Goal: Information Seeking & Learning: Check status

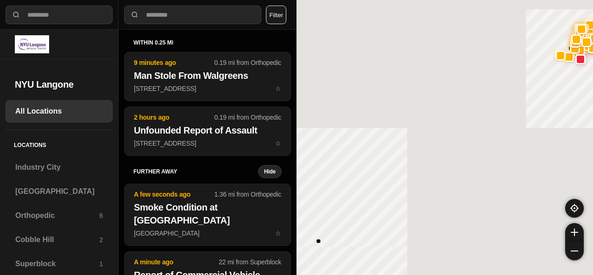
select select "*"
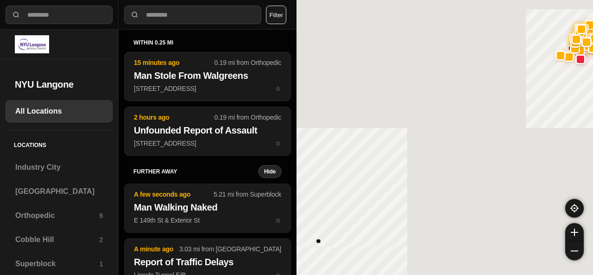
select select "*"
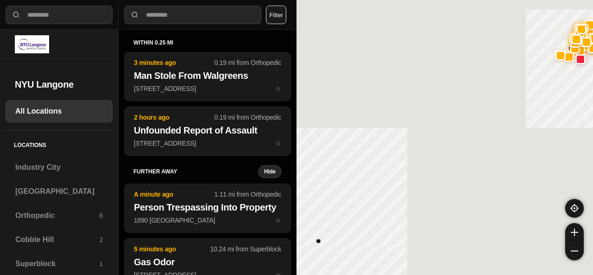
select select "*"
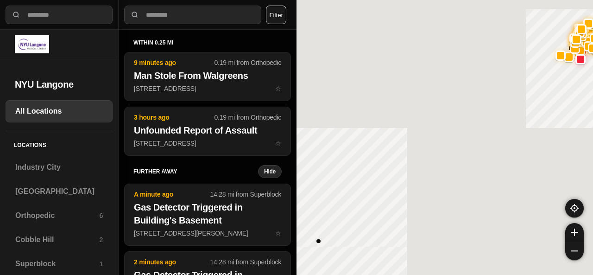
select select "*"
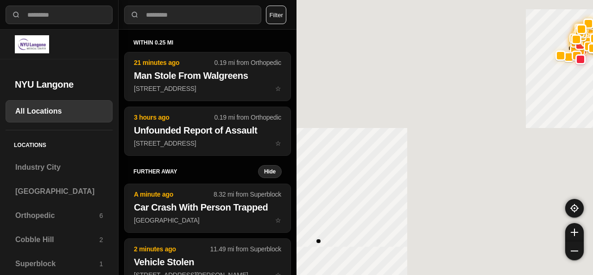
select select "*"
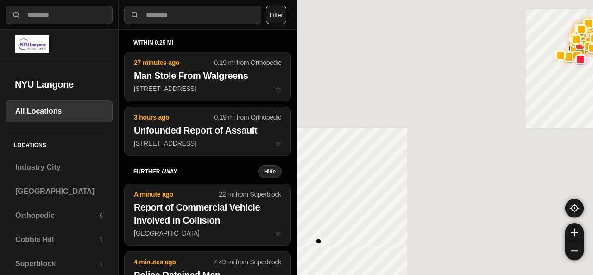
select select "*"
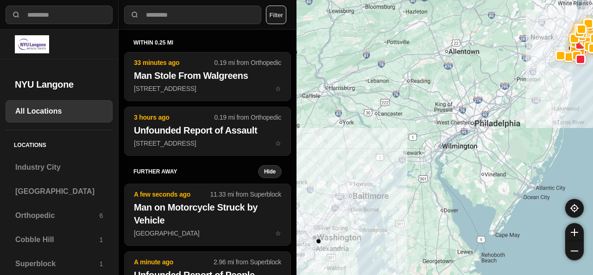
select select "*"
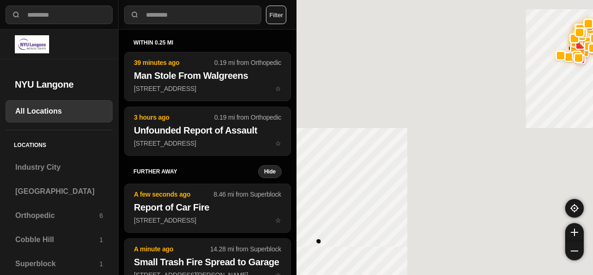
select select "*"
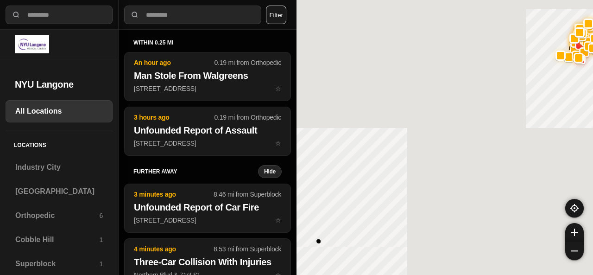
select select "*"
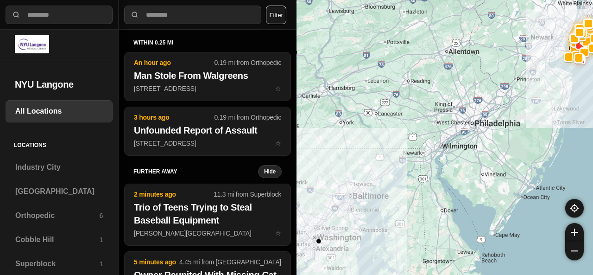
select select "*"
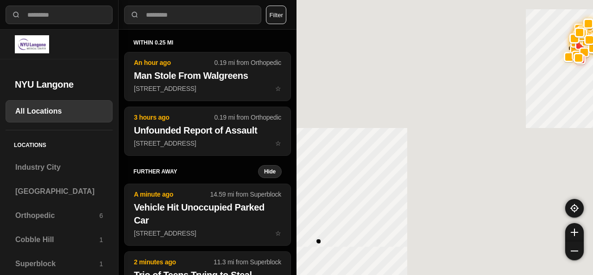
select select "*"
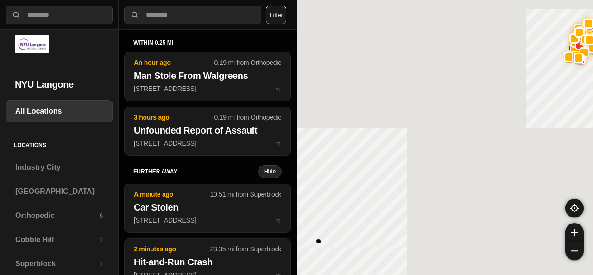
select select "*"
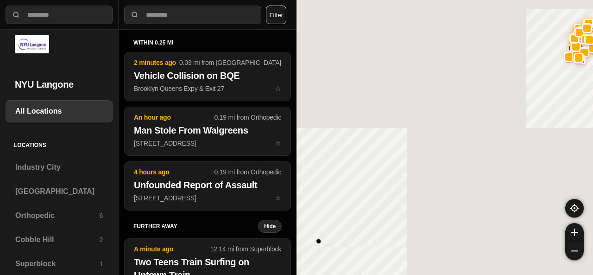
select select "*"
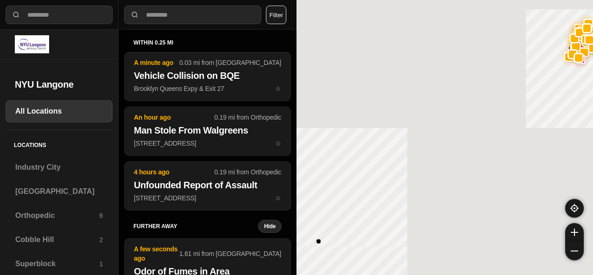
select select "*"
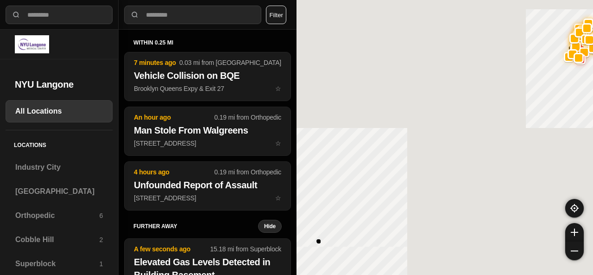
select select "*"
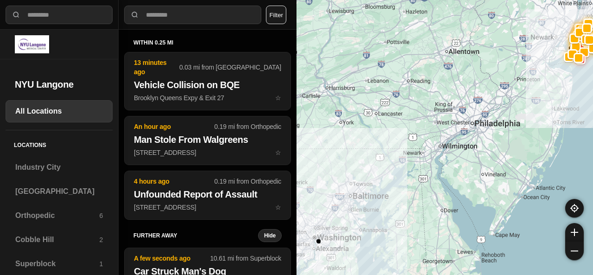
select select "*"
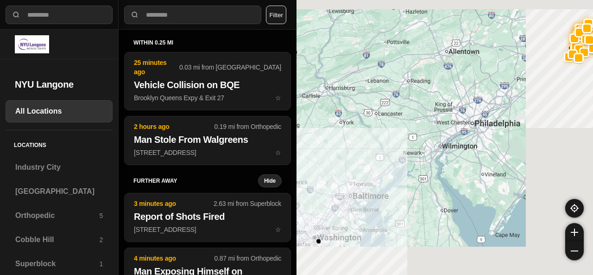
select select "*"
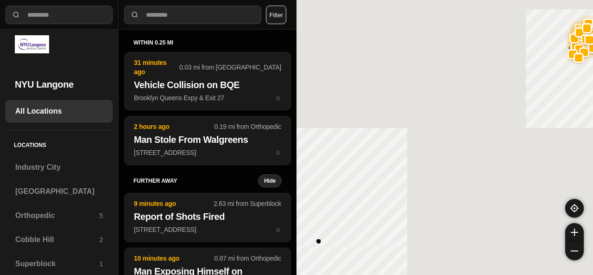
select select "*"
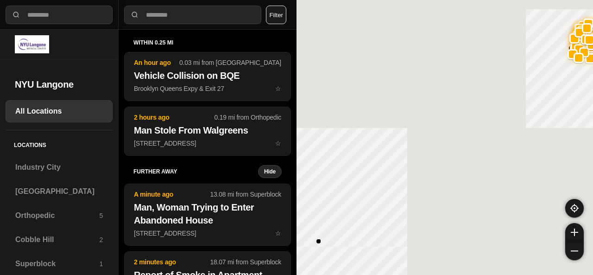
select select "*"
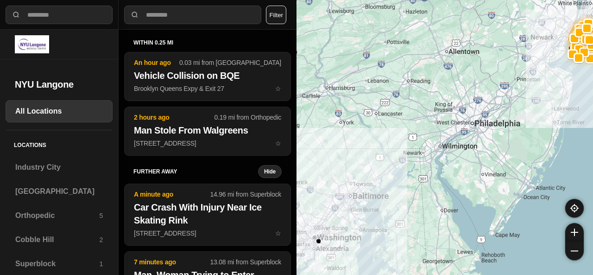
select select "*"
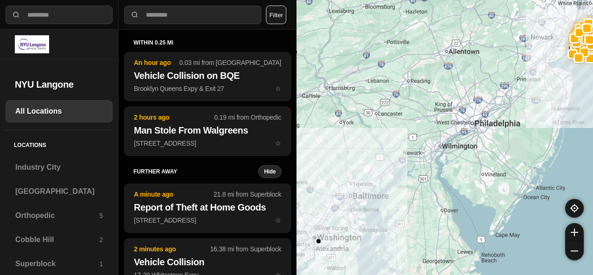
select select "*"
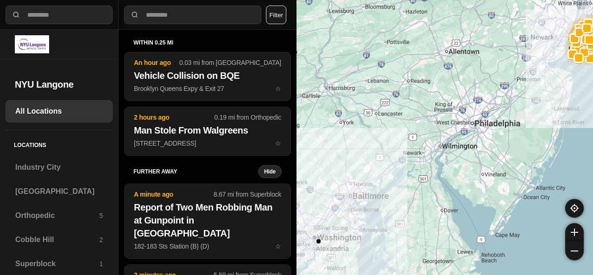
select select "*"
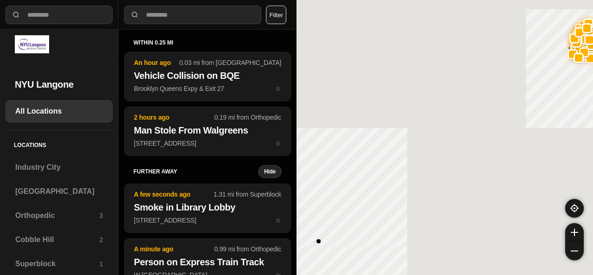
select select "*"
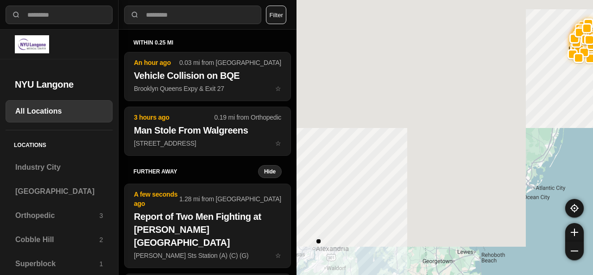
select select "*"
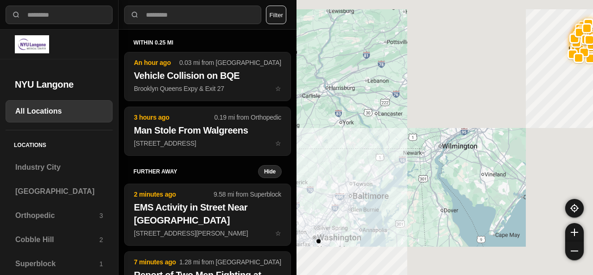
select select "*"
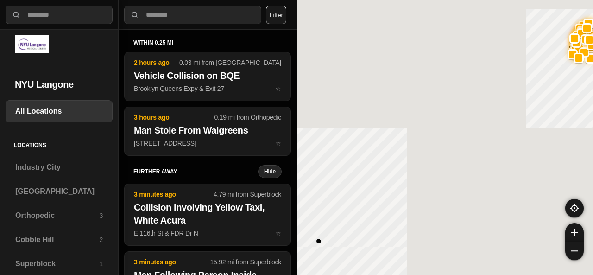
select select "*"
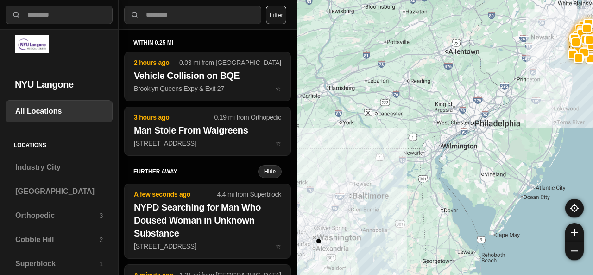
select select "*"
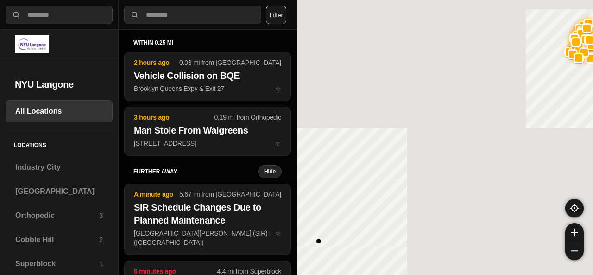
select select "*"
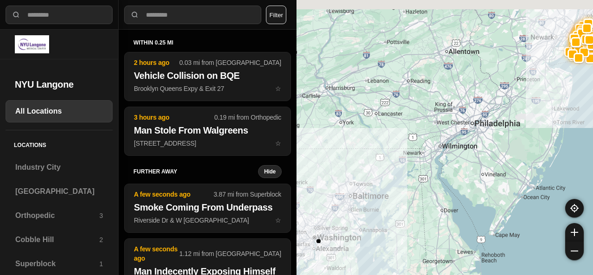
select select "*"
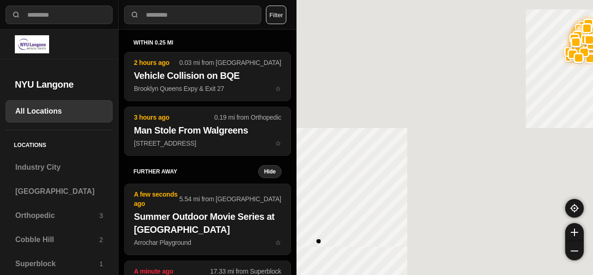
select select "*"
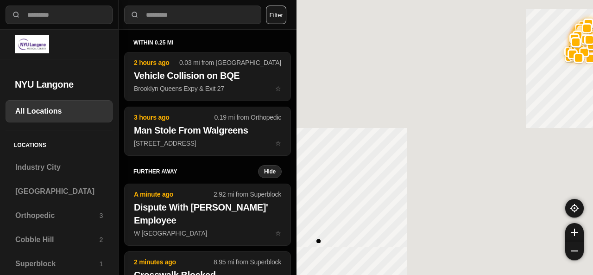
select select "*"
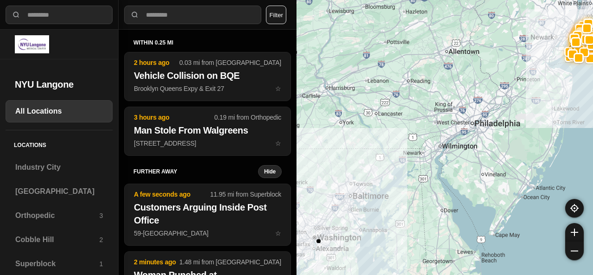
select select "*"
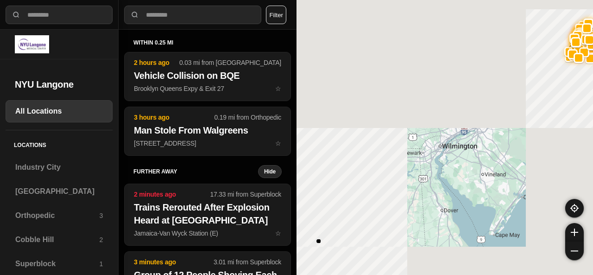
select select "*"
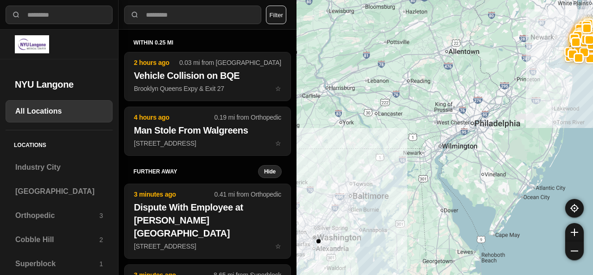
select select "*"
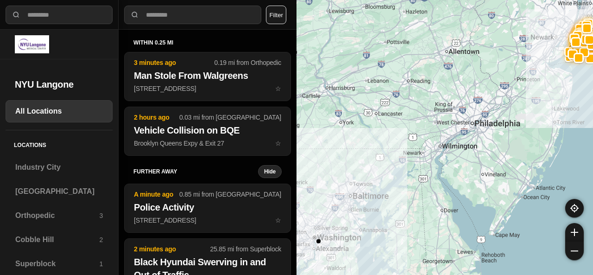
select select "*"
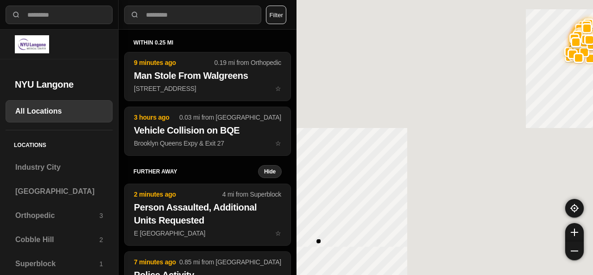
select select "*"
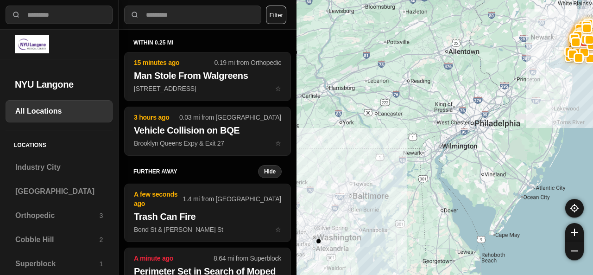
select select "*"
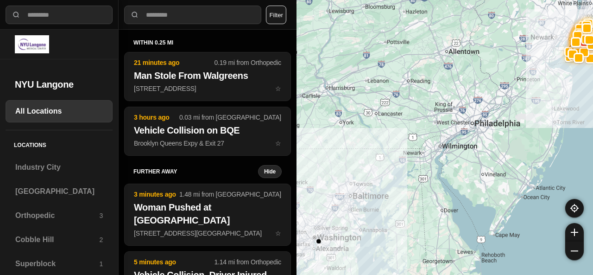
select select "*"
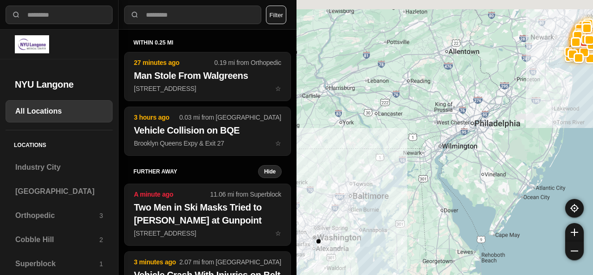
select select "*"
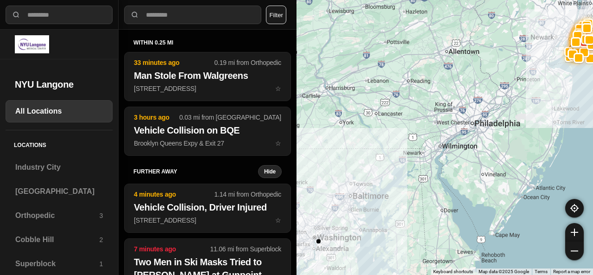
select select "*"
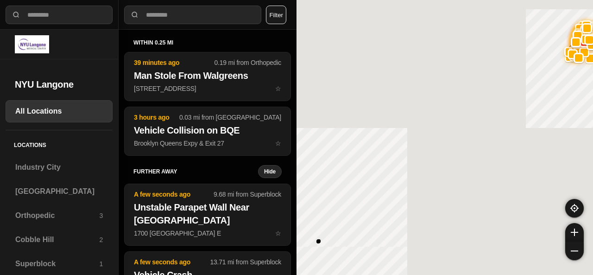
select select "*"
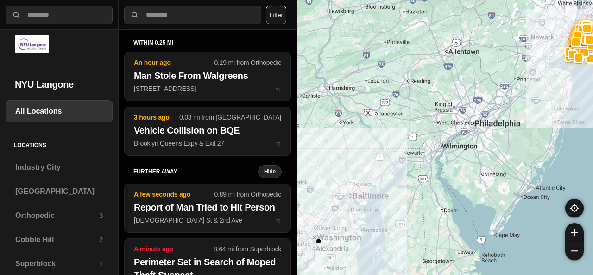
select select "*"
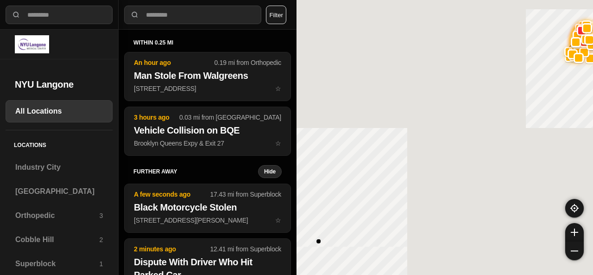
select select "*"
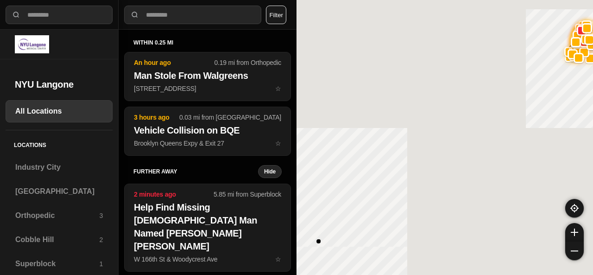
select select "*"
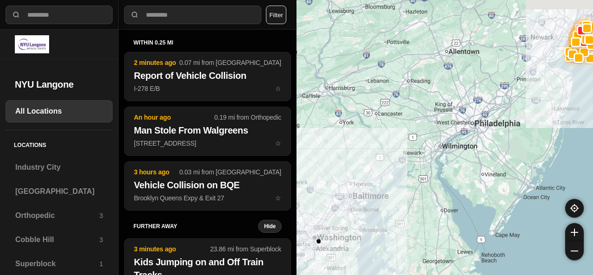
select select "*"
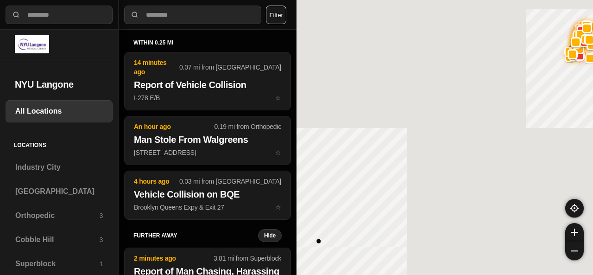
select select "*"
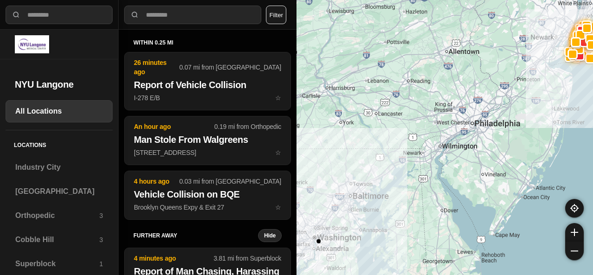
select select "*"
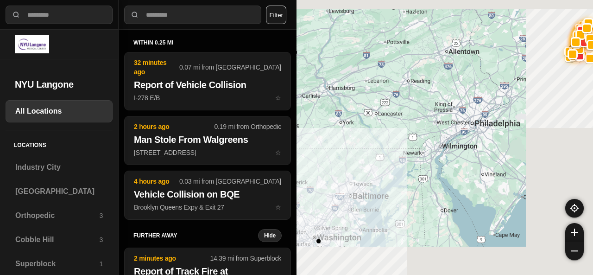
select select "*"
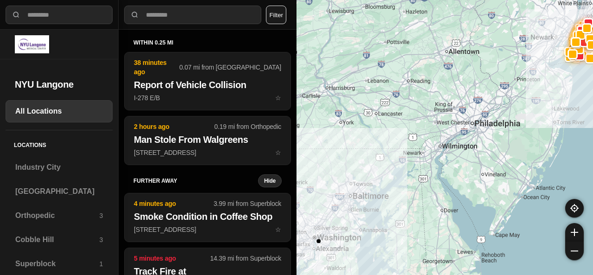
select select "*"
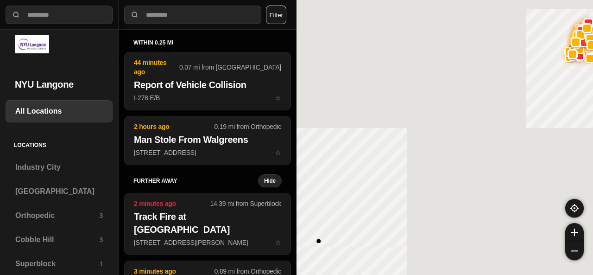
select select "*"
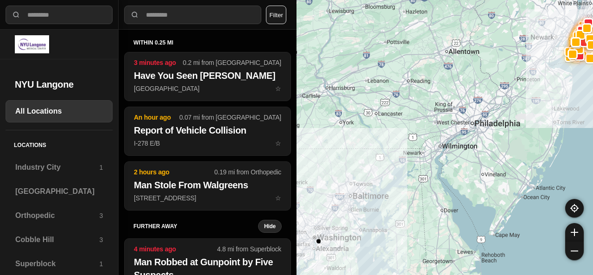
select select "*"
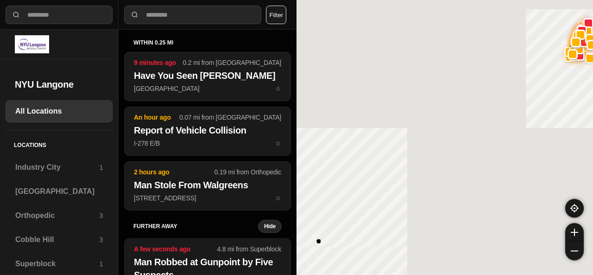
select select "*"
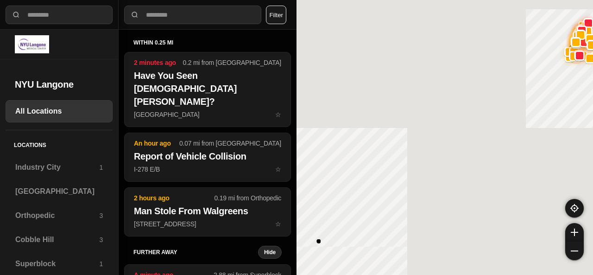
select select "*"
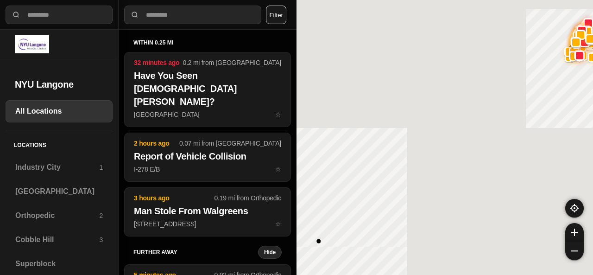
select select "*"
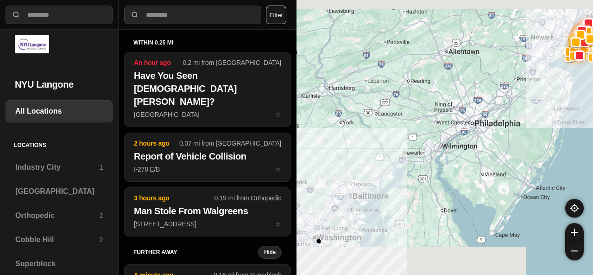
select select "*"
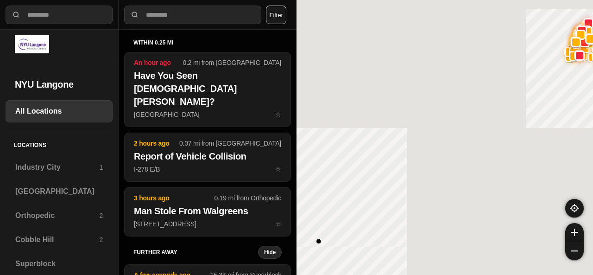
select select "*"
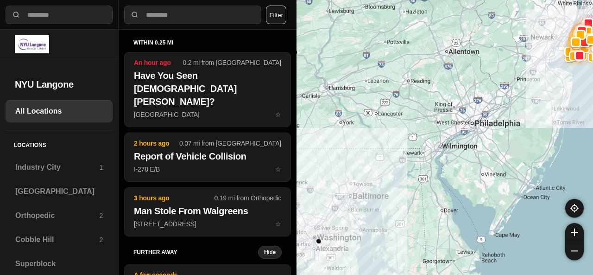
select select "*"
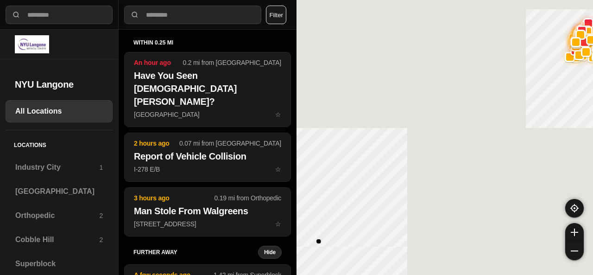
select select "*"
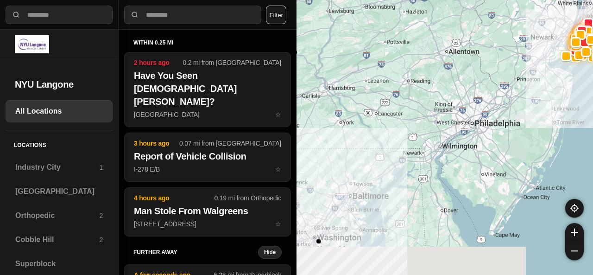
select select "*"
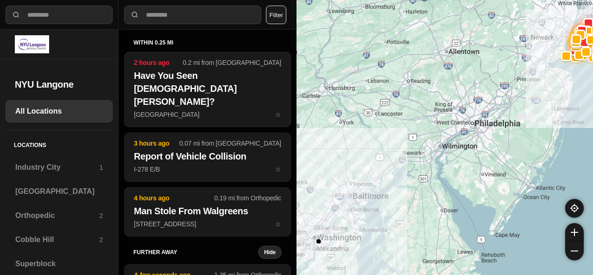
select select "*"
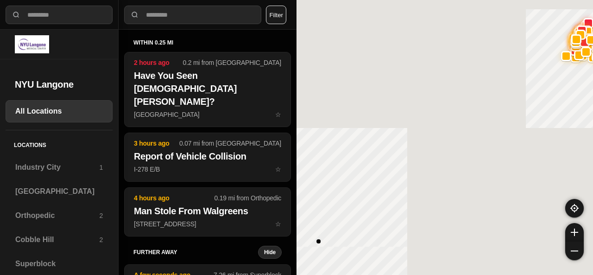
select select "*"
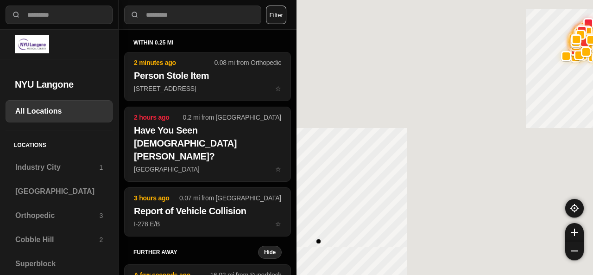
select select "*"
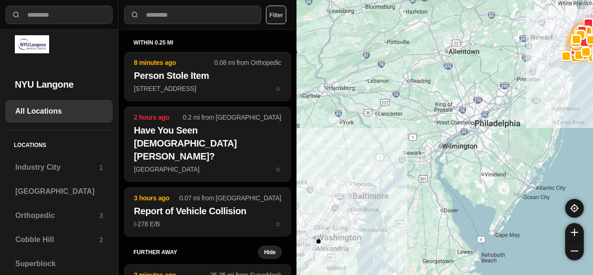
select select "*"
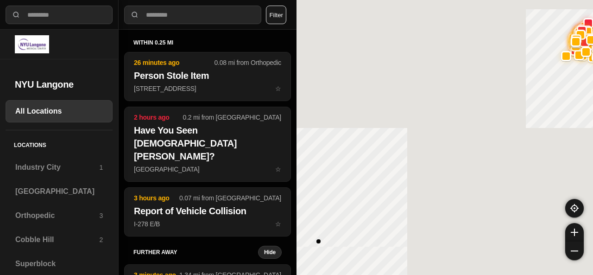
select select "*"
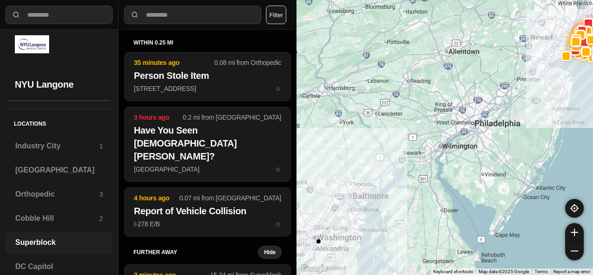
scroll to position [31, 0]
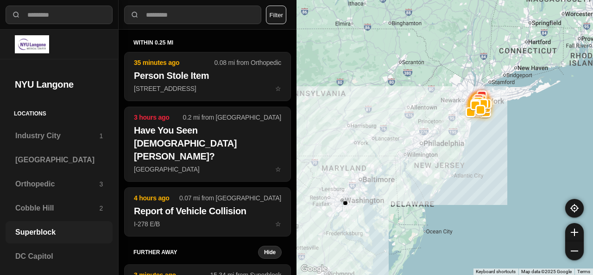
click at [25, 227] on h3 "Superblock" at bounding box center [59, 231] width 88 height 11
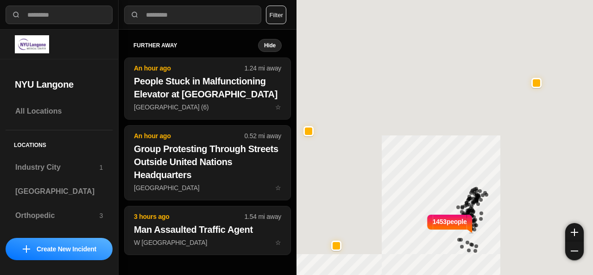
select select "*"
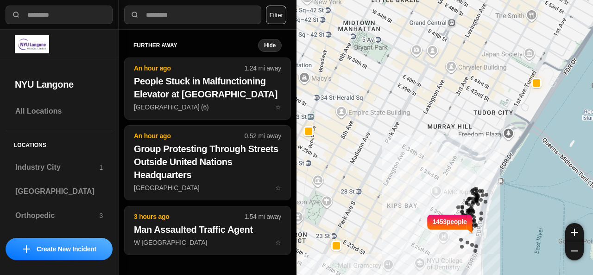
select select "*"
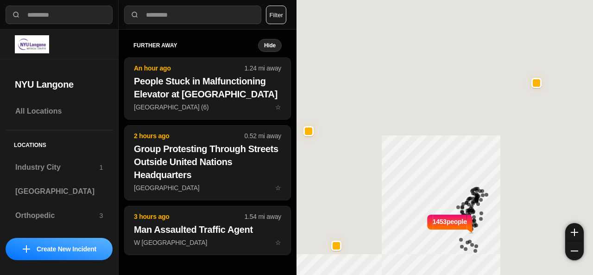
select select "*"
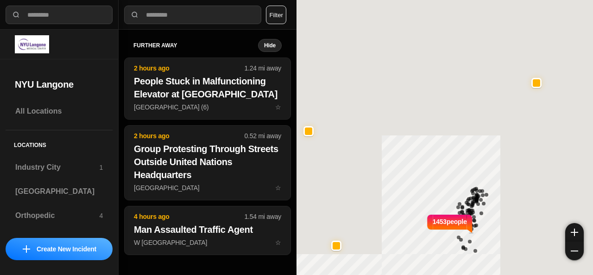
select select "*"
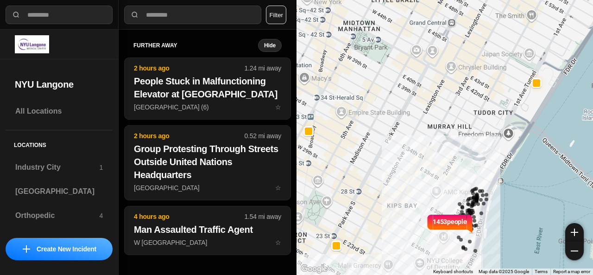
select select "*"
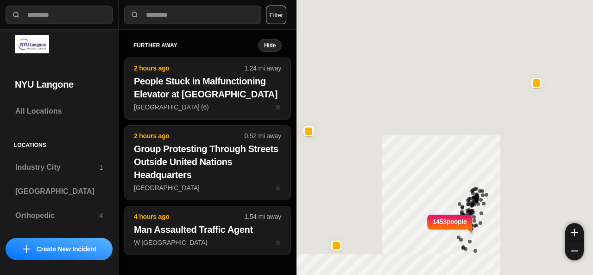
select select "*"
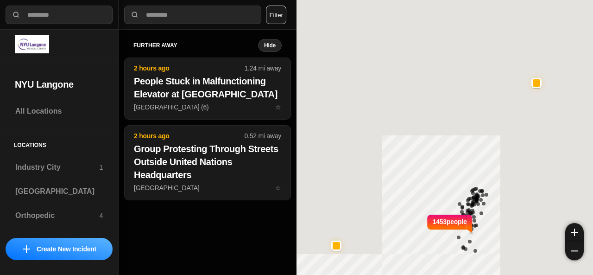
select select "*"
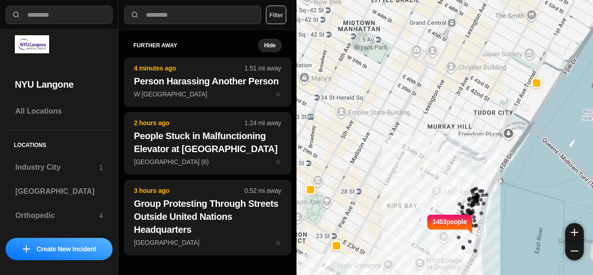
select select "*"
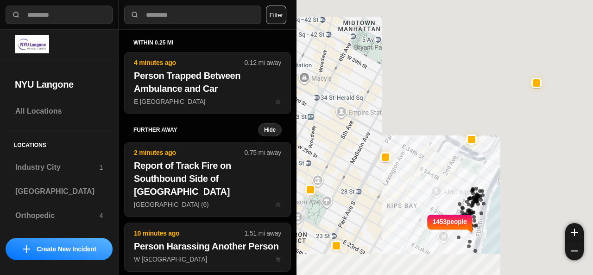
select select "*"
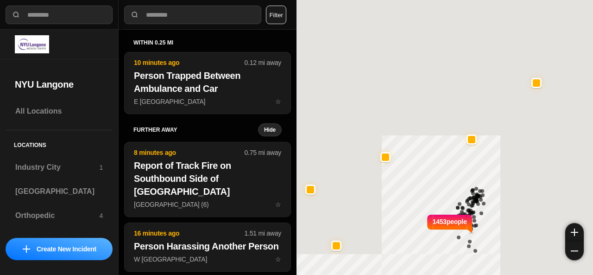
select select "*"
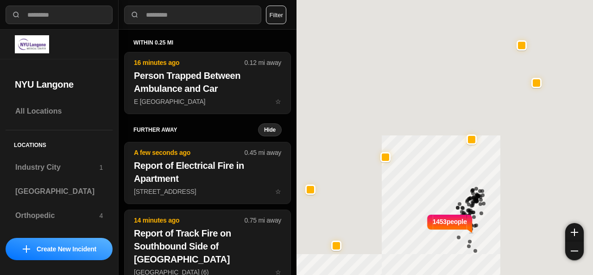
select select "*"
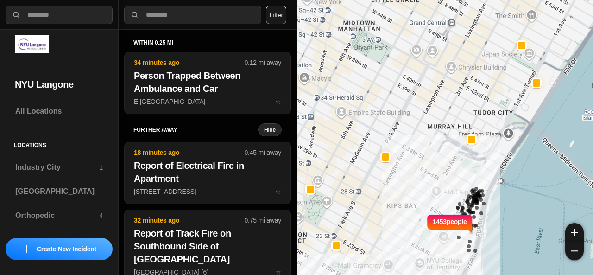
select select "*"
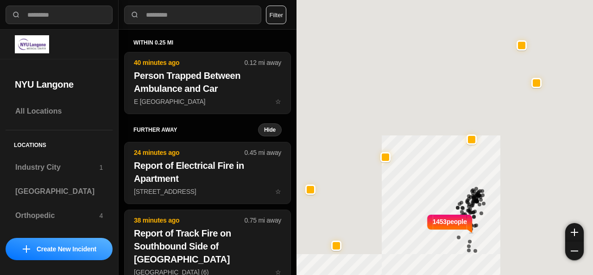
select select "*"
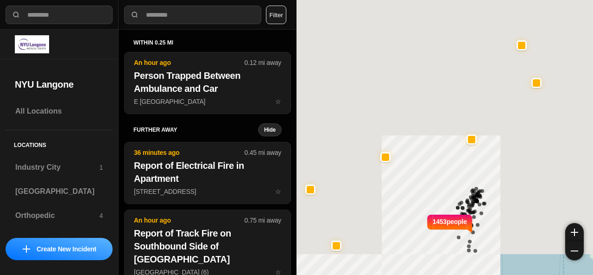
select select "*"
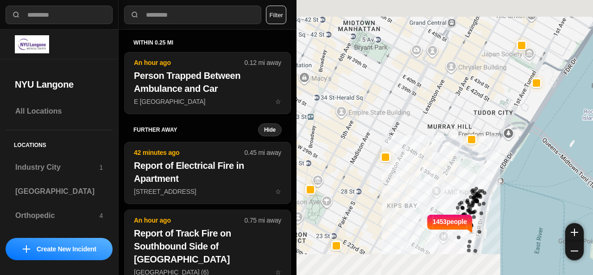
select select "*"
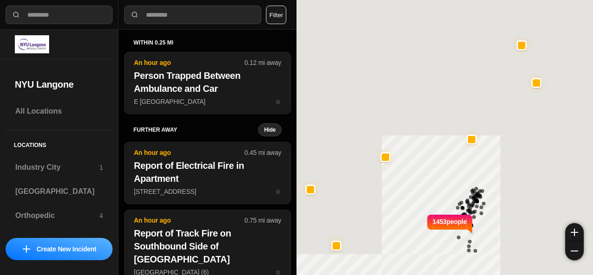
select select "*"
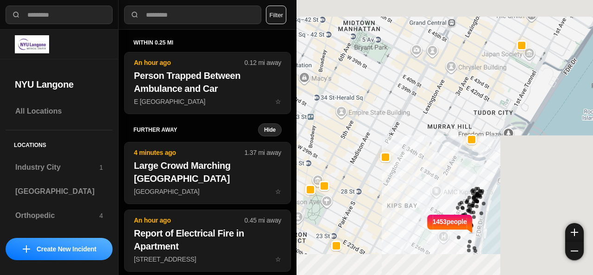
select select "*"
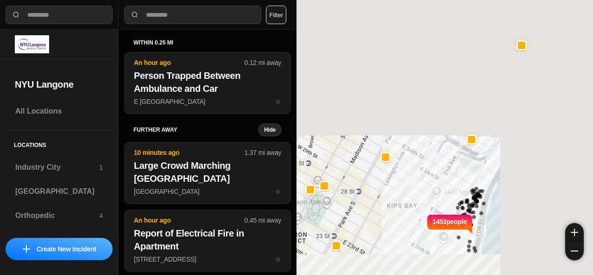
select select "*"
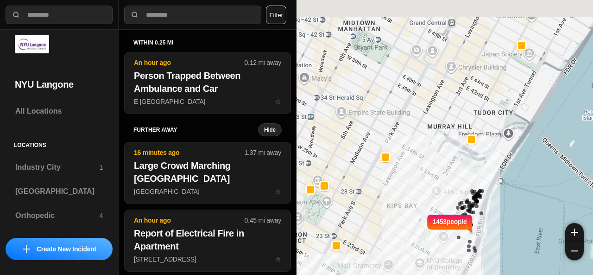
select select "*"
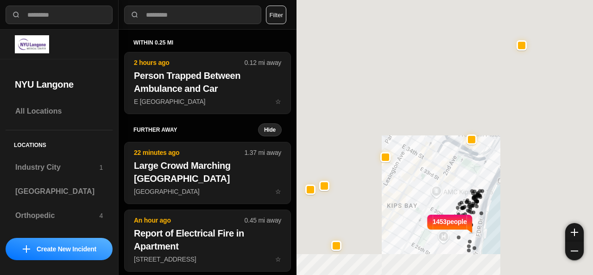
select select "*"
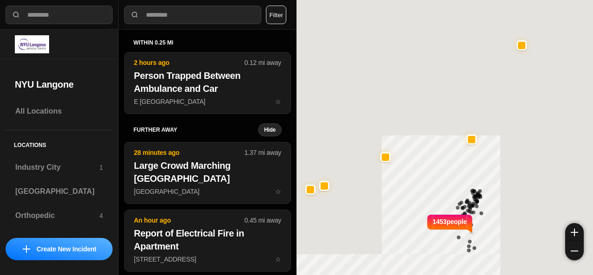
select select "*"
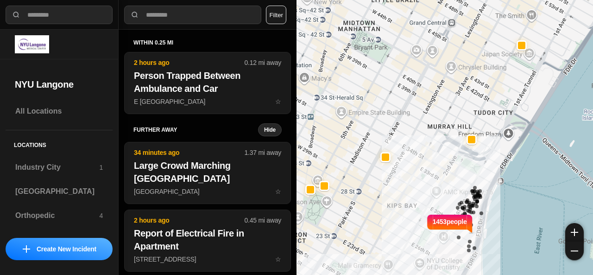
select select "*"
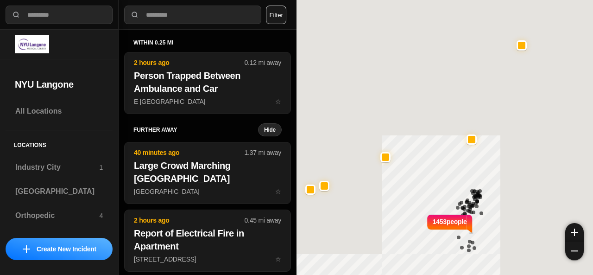
select select "*"
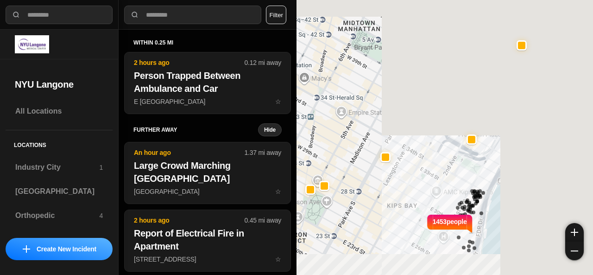
select select "*"
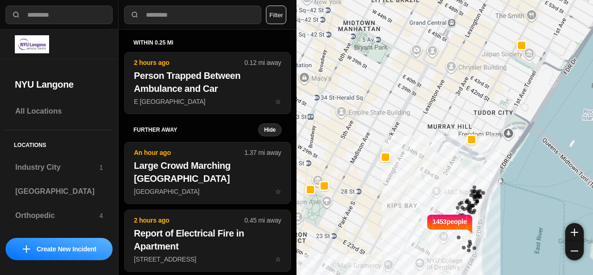
select select "*"
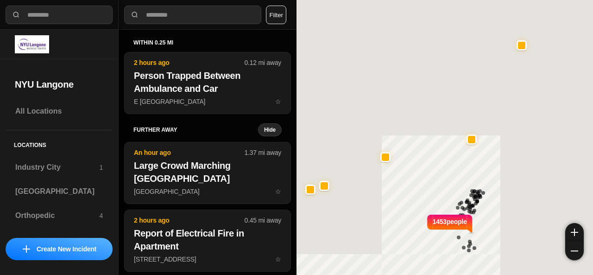
select select "*"
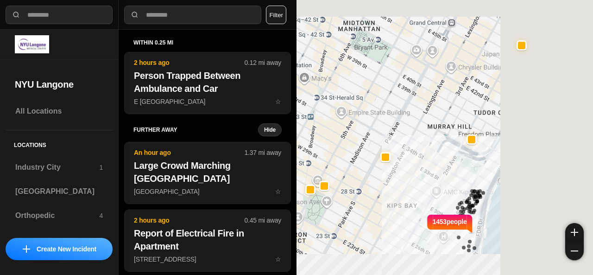
select select "*"
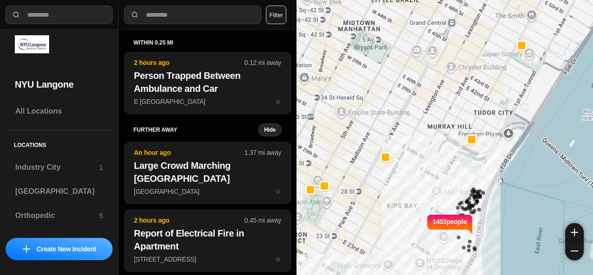
select select "*"
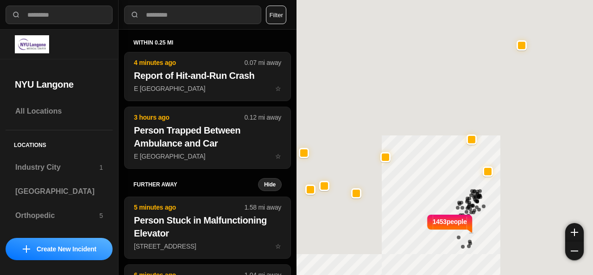
select select "*"
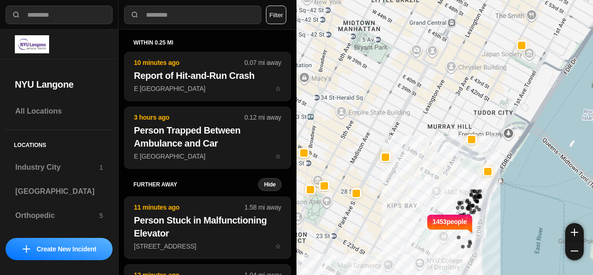
select select "*"
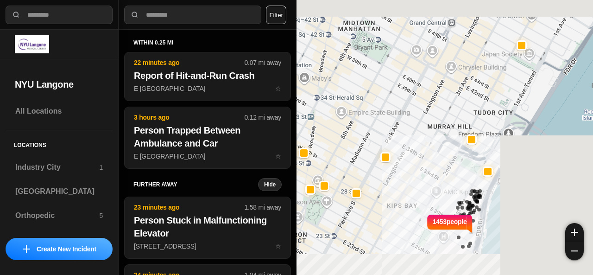
select select "*"
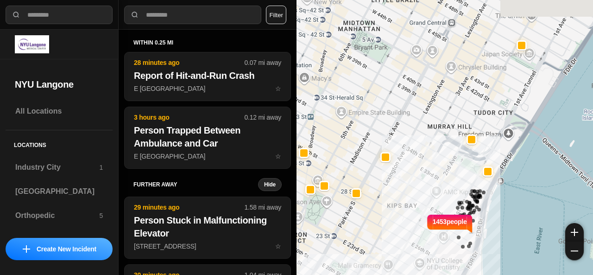
select select "*"
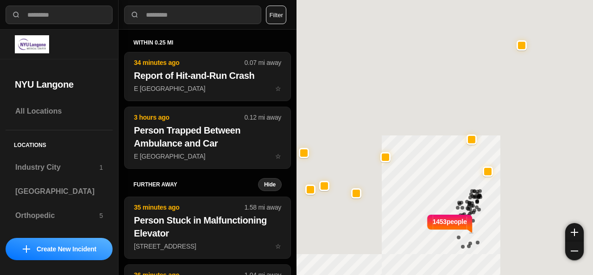
select select "*"
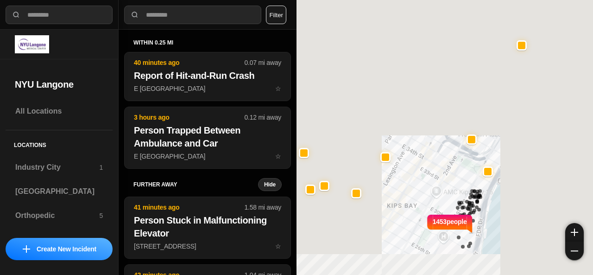
select select "*"
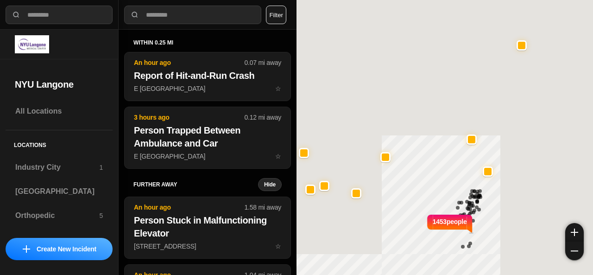
select select "*"
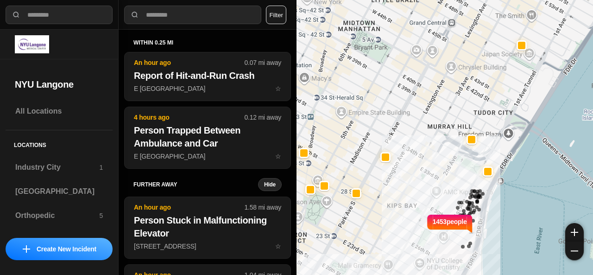
select select "*"
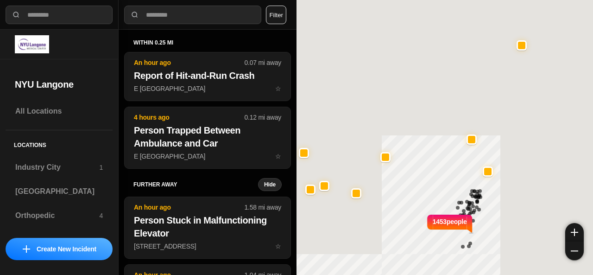
select select "*"
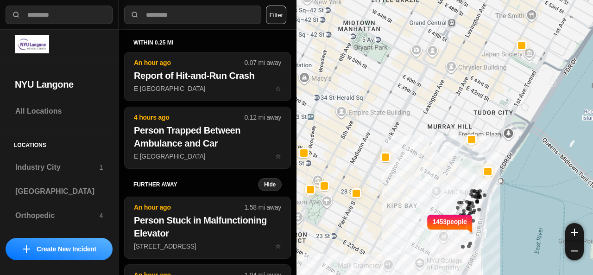
select select "*"
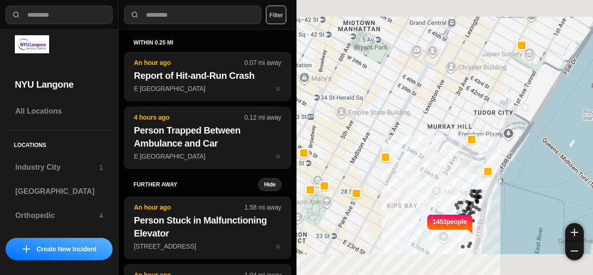
select select "*"
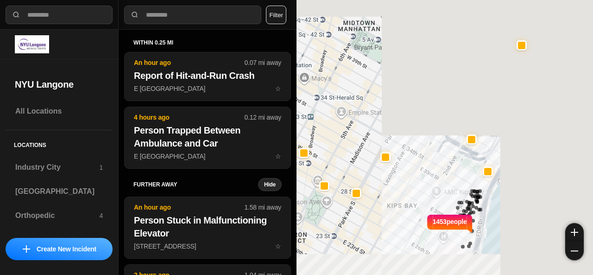
select select "*"
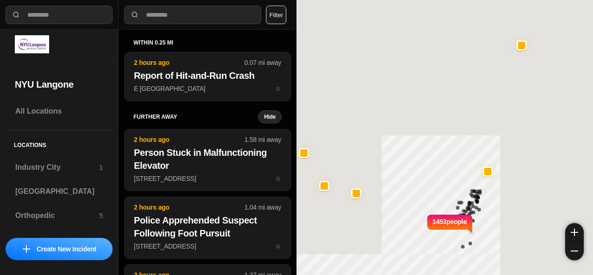
select select "*"
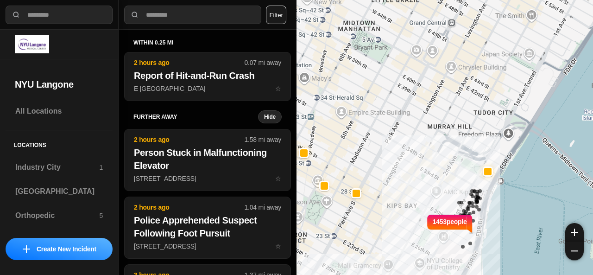
select select "*"
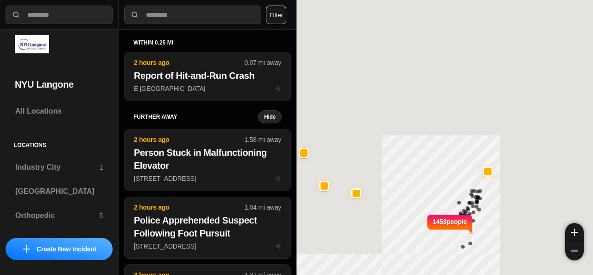
select select "*"
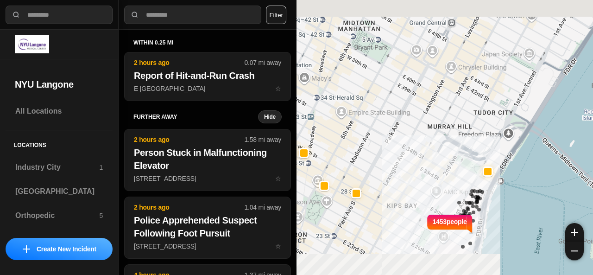
select select "*"
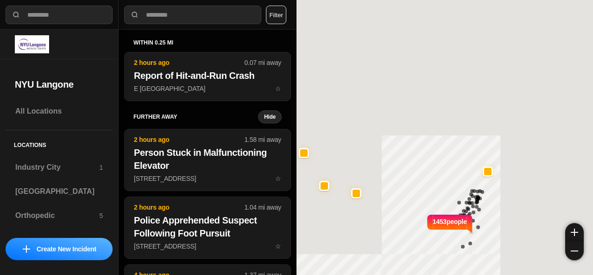
select select "*"
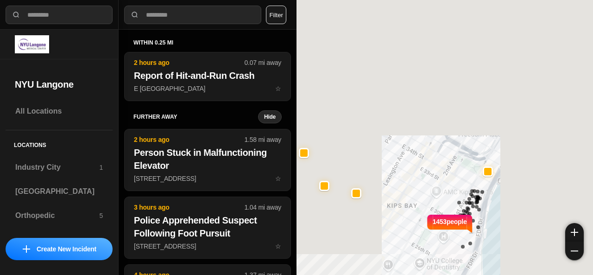
select select "*"
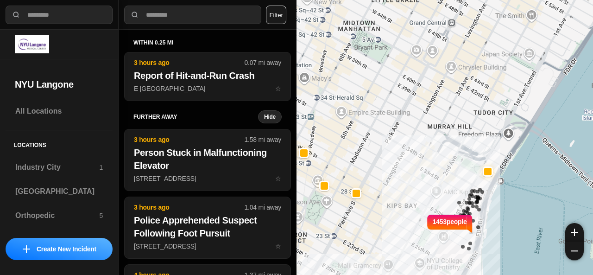
select select "*"
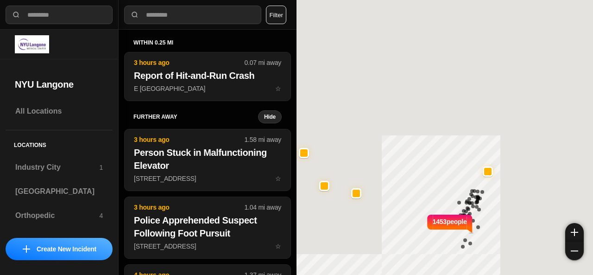
select select "*"
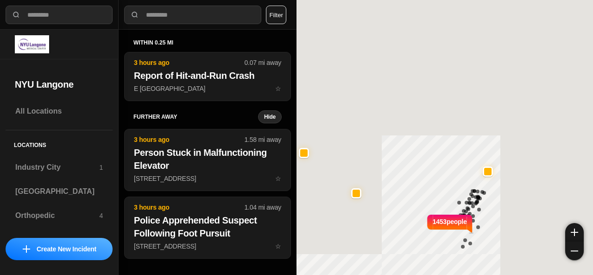
select select "*"
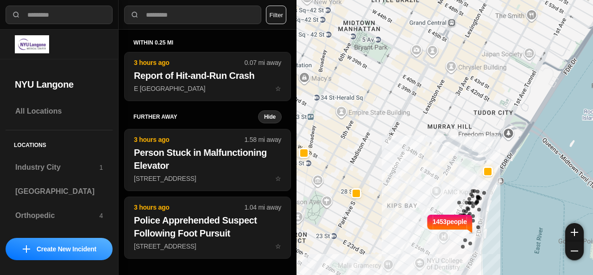
select select "*"
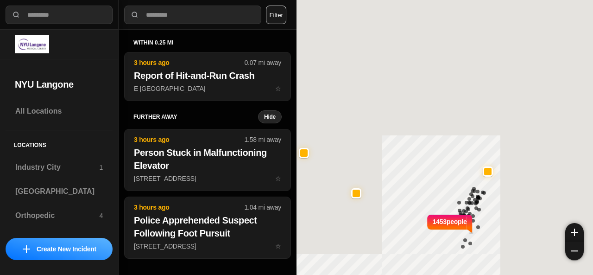
select select "*"
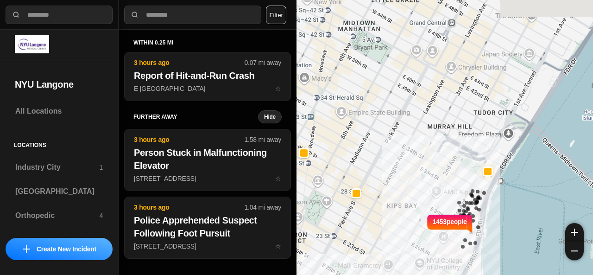
select select "*"
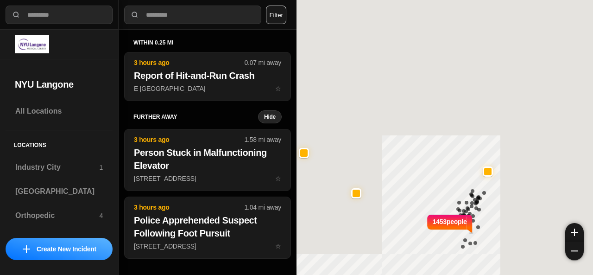
select select "*"
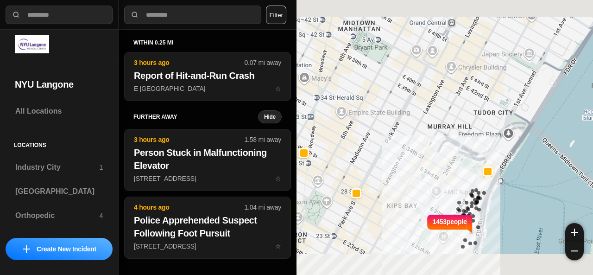
select select "*"
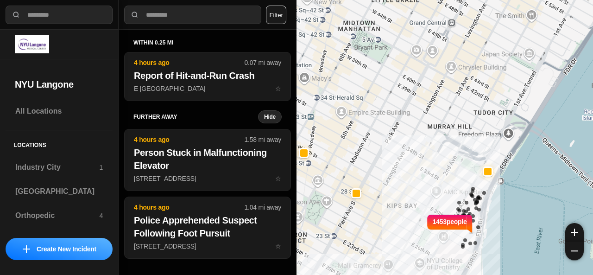
select select "*"
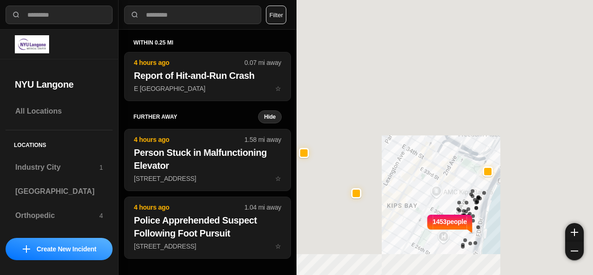
select select "*"
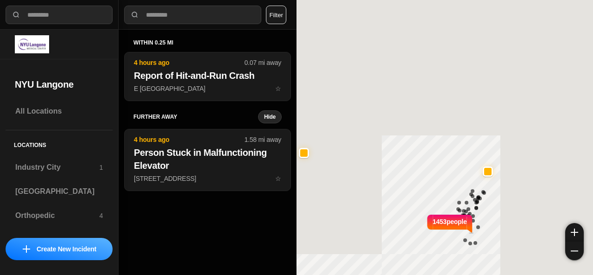
select select "*"
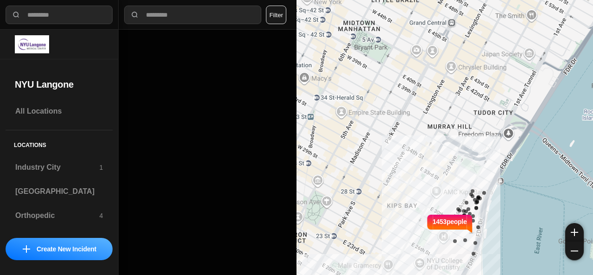
select select "*"
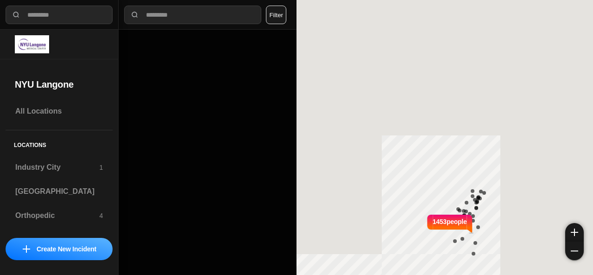
select select "*"
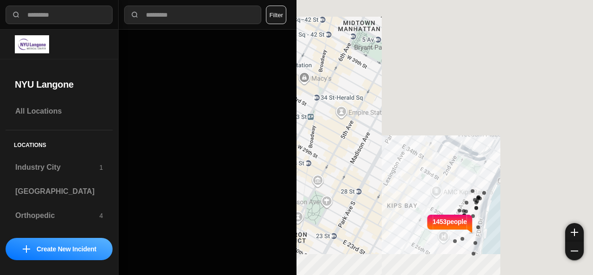
select select "*"
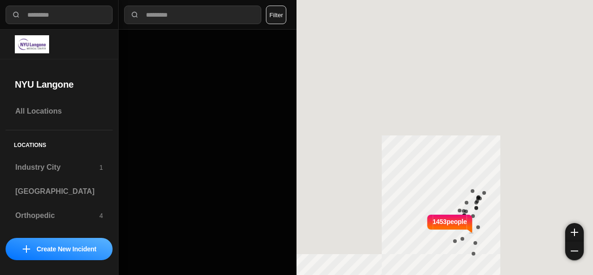
select select "*"
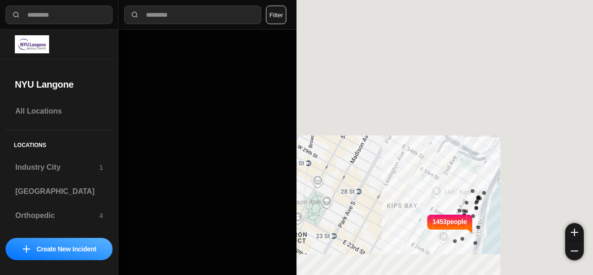
select select "*"
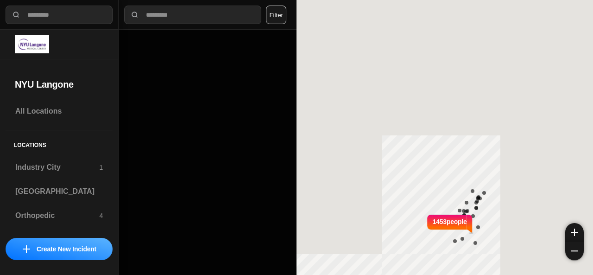
select select "*"
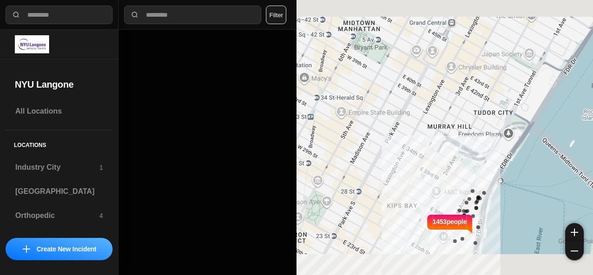
select select "*"
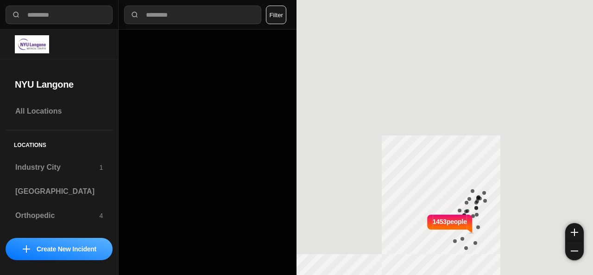
select select "*"
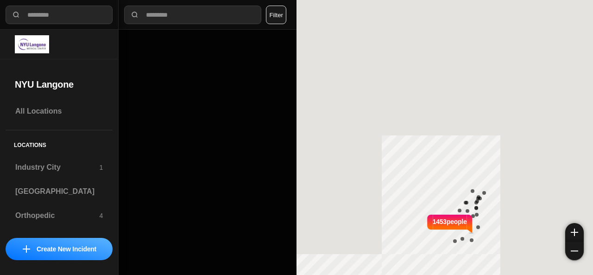
select select "*"
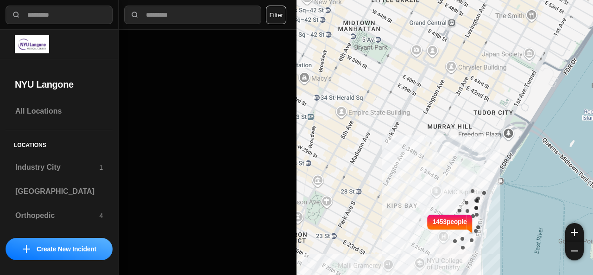
select select "*"
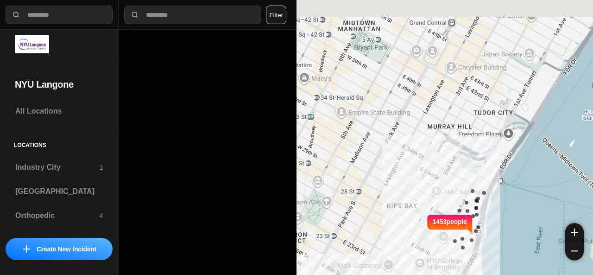
select select "*"
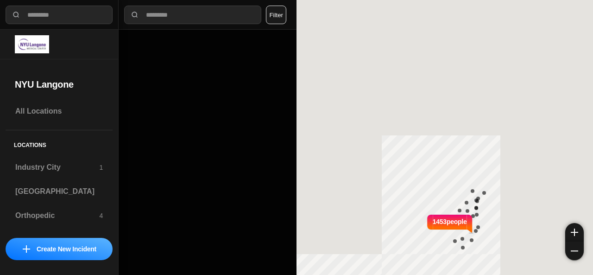
select select "*"
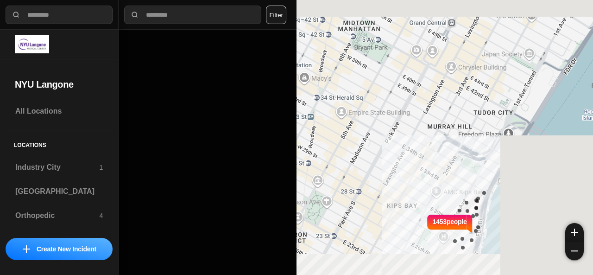
select select "*"
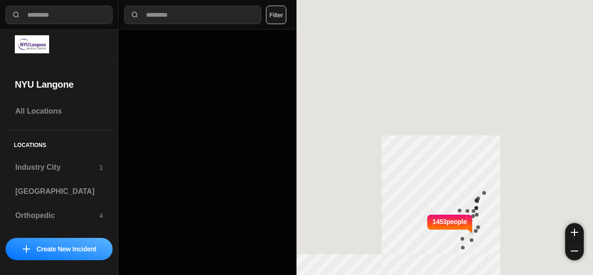
select select "*"
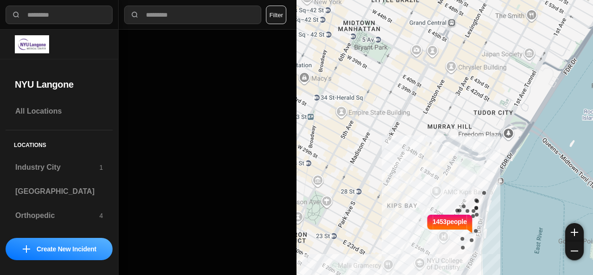
select select "*"
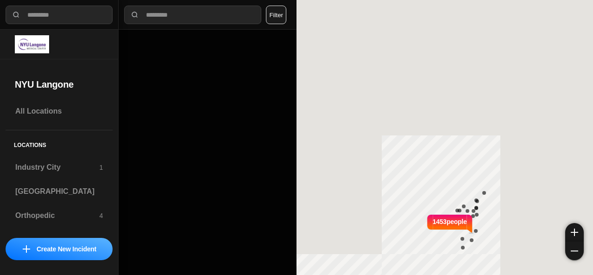
select select "*"
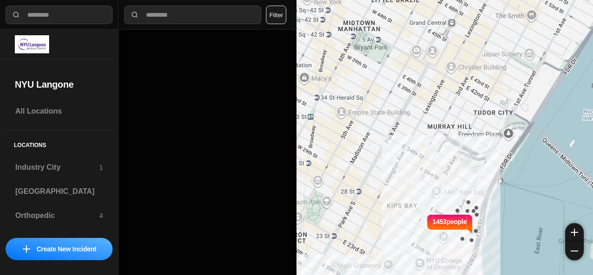
select select "*"
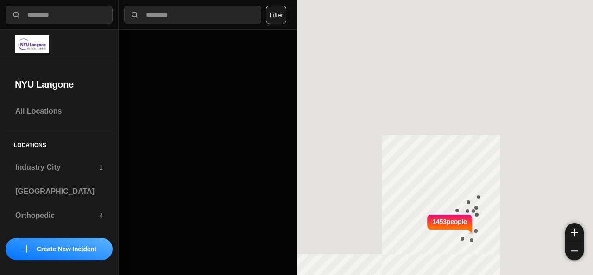
select select "*"
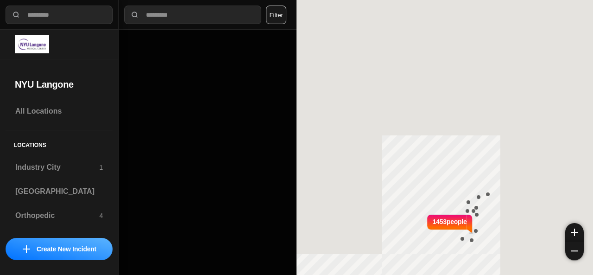
select select "*"
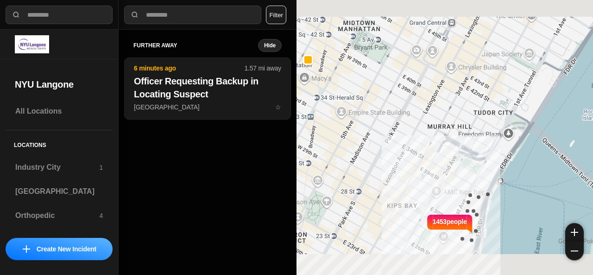
select select "*"
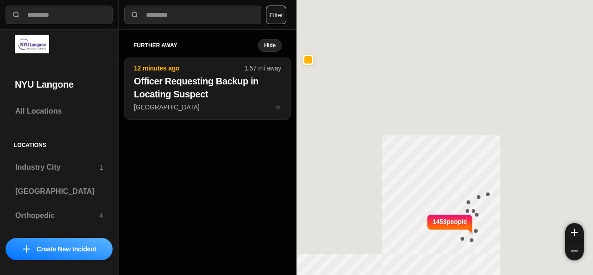
select select "*"
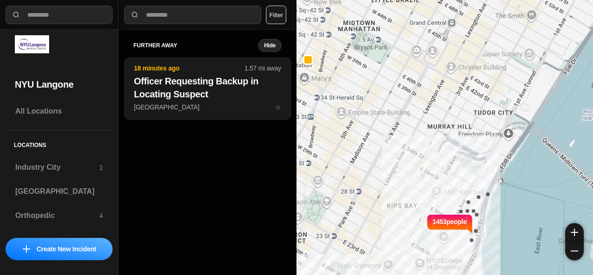
select select "*"
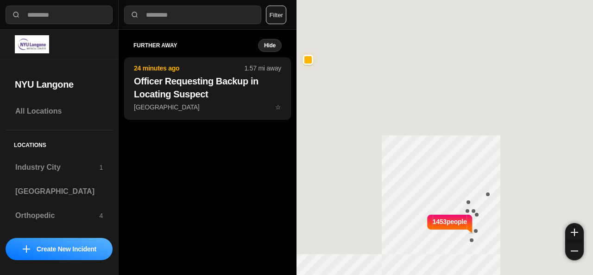
select select "*"
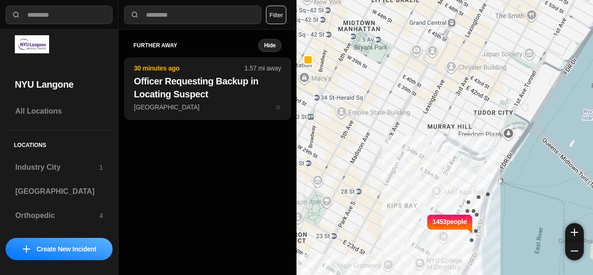
select select "*"
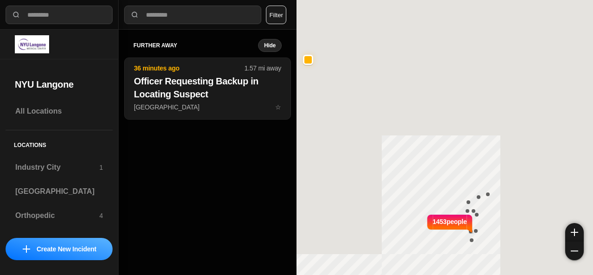
select select "*"
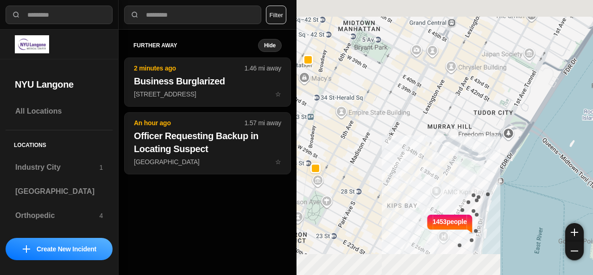
select select "*"
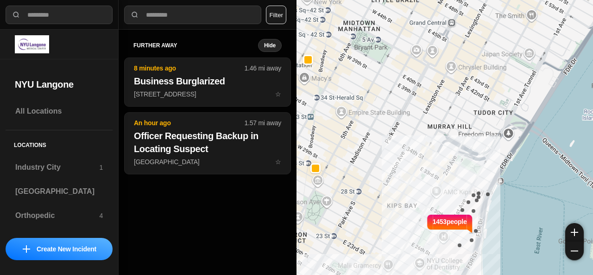
select select "*"
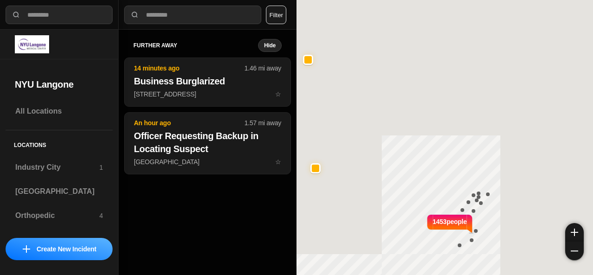
select select "*"
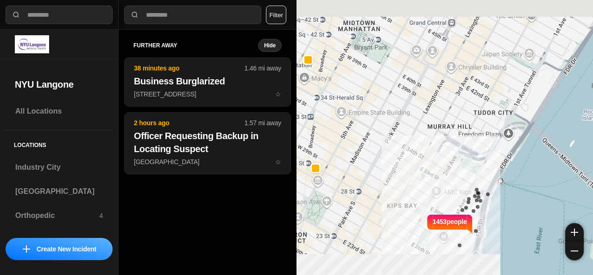
select select "*"
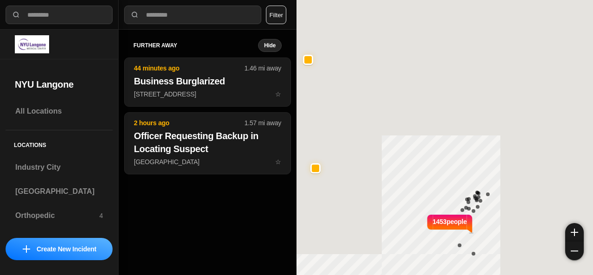
select select "*"
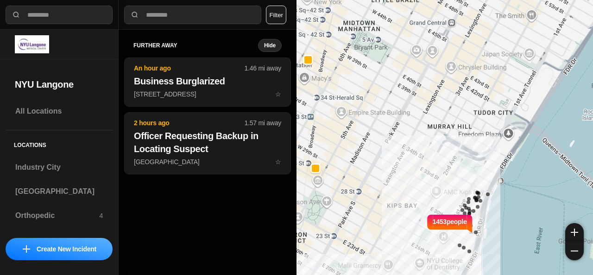
select select "*"
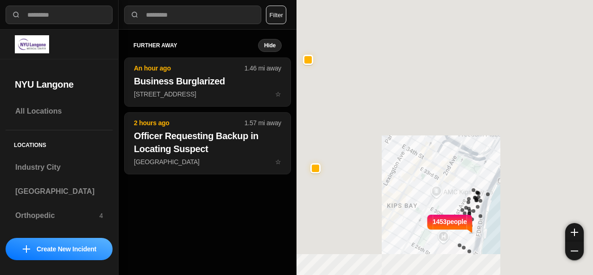
select select "*"
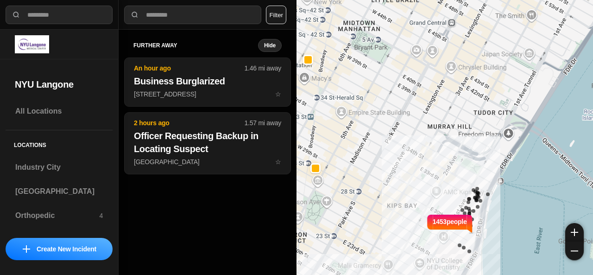
select select "*"
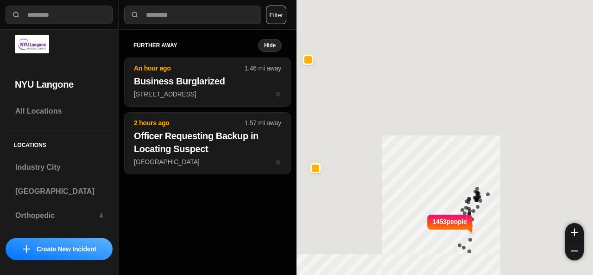
select select "*"
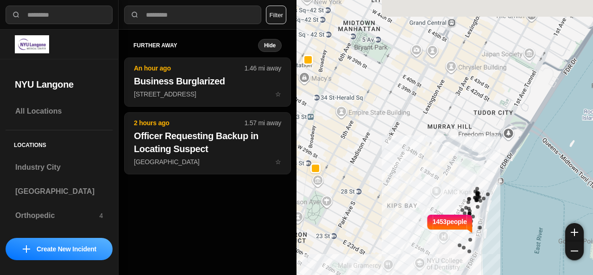
select select "*"
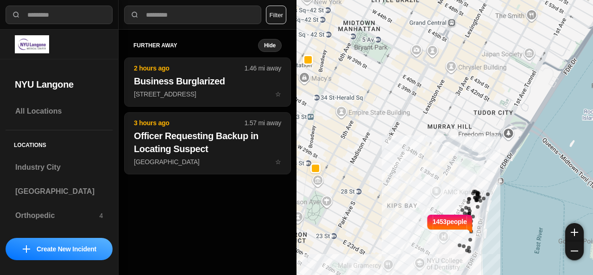
select select "*"
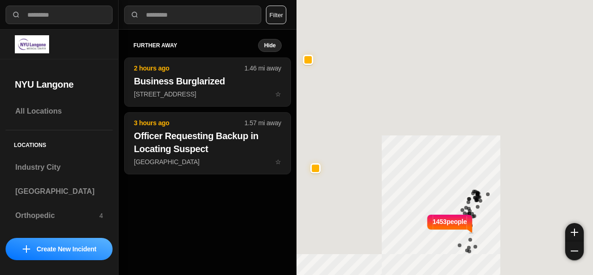
select select "*"
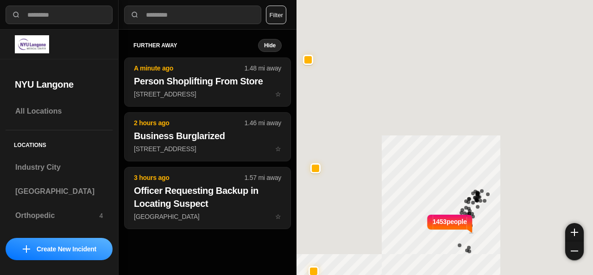
select select "*"
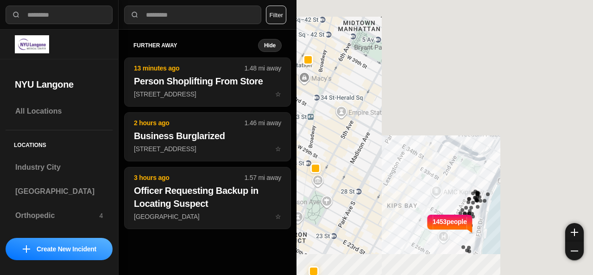
select select "*"
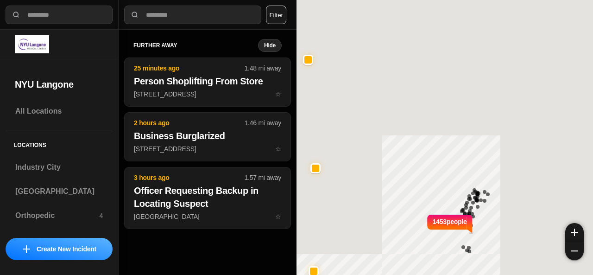
select select "*"
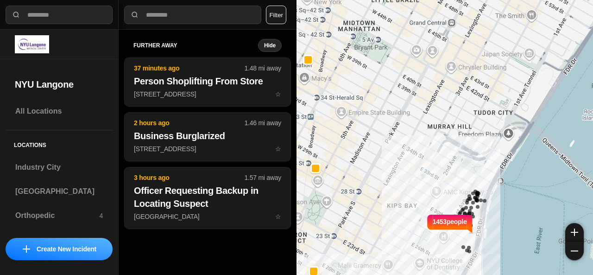
select select "*"
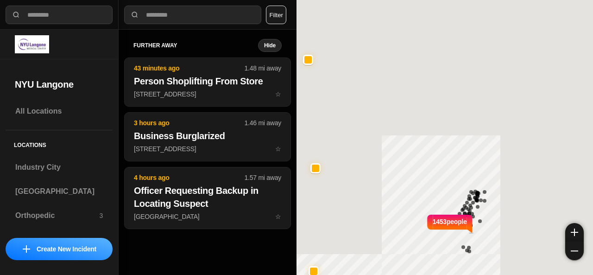
select select "*"
